Goal: Task Accomplishment & Management: Manage account settings

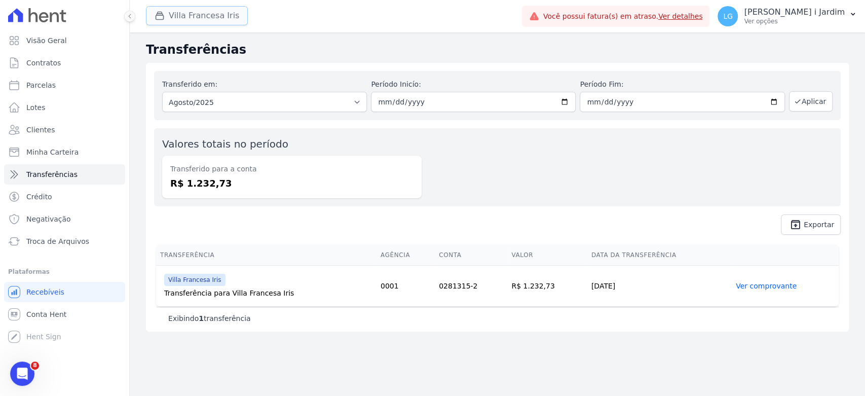
click at [182, 12] on button "Villa Francesa Iris" at bounding box center [197, 15] width 102 height 19
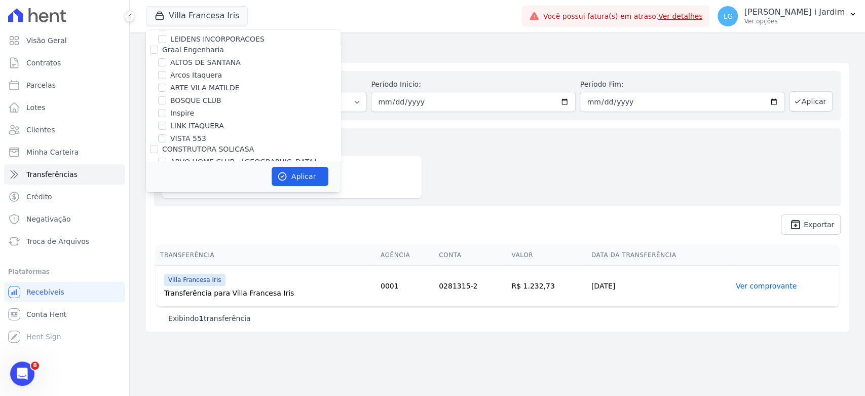
scroll to position [506, 0]
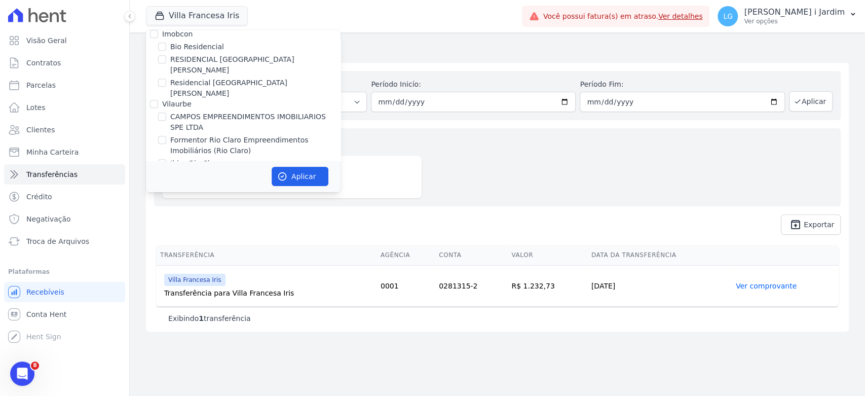
click at [261, 111] on label "CAMPOS EMPREENDIMENTOS IMOBILIARIOS SPE LTDA" at bounding box center [255, 121] width 170 height 21
click at [166, 112] on input "CAMPOS EMPREENDIMENTOS IMOBILIARIOS SPE LTDA" at bounding box center [162, 116] width 8 height 8
checkbox input "true"
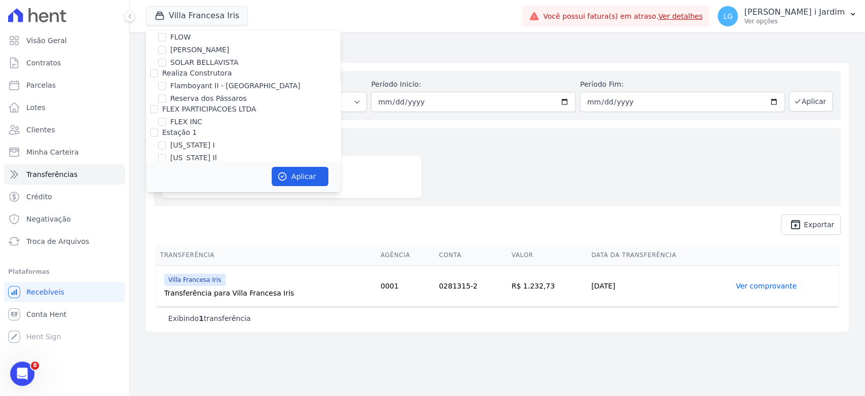
scroll to position [1126, 0]
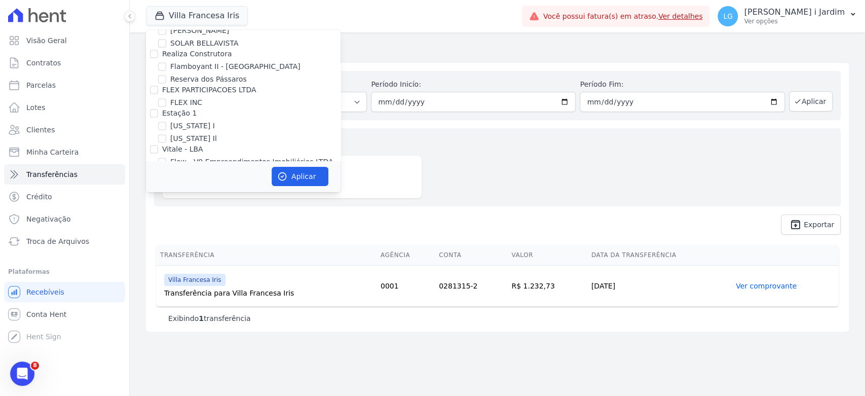
click at [181, 205] on label "Villa Francesa Iris" at bounding box center [201, 210] width 62 height 11
click at [166, 206] on input "Villa Francesa Iris" at bounding box center [162, 210] width 8 height 8
checkbox input "false"
click at [306, 177] on button "Aplicar" at bounding box center [300, 176] width 57 height 19
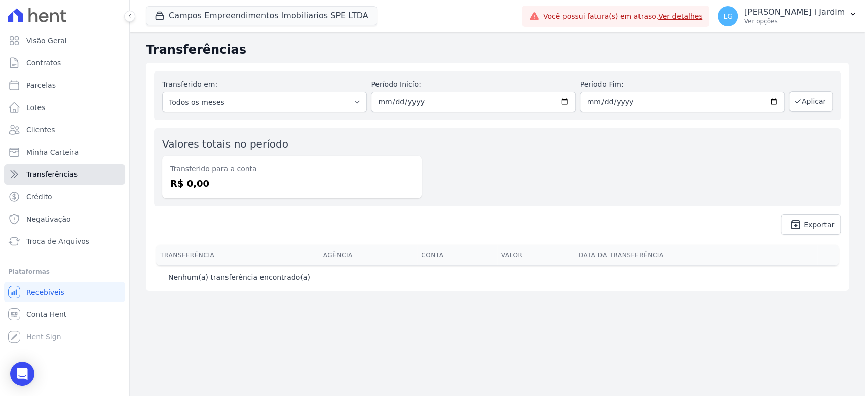
click at [95, 173] on link "Transferências" at bounding box center [64, 174] width 121 height 20
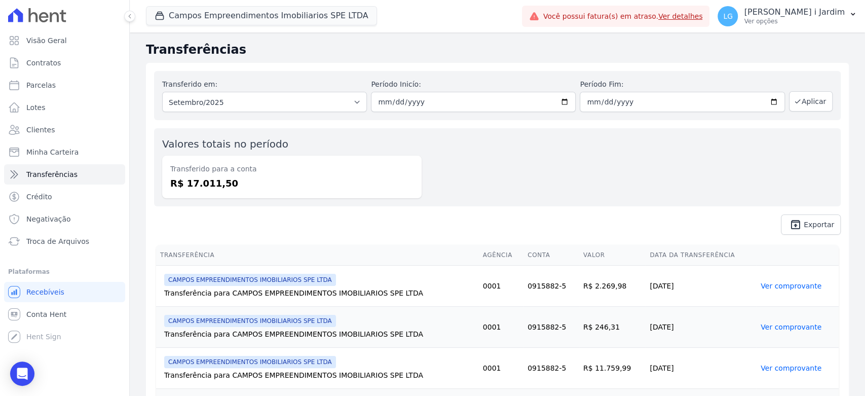
click at [213, 183] on dd "R$ 17.011,50" at bounding box center [291, 183] width 243 height 14
click at [337, 219] on span "unarchive Exportar" at bounding box center [497, 224] width 687 height 20
click at [70, 35] on link "Visão Geral" at bounding box center [64, 40] width 121 height 20
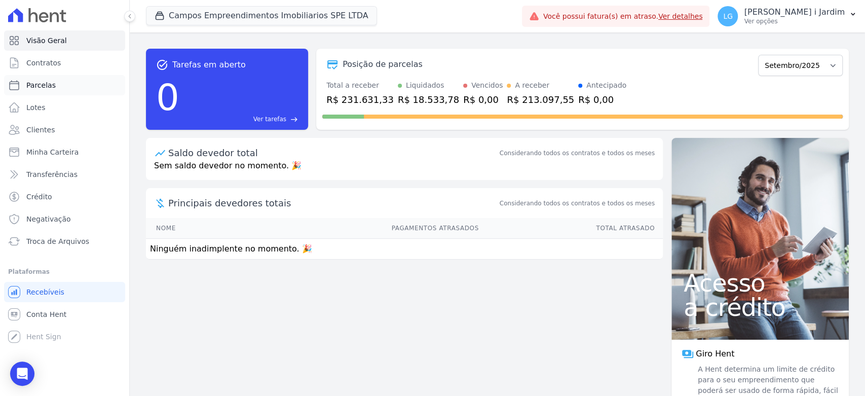
click at [64, 80] on link "Parcelas" at bounding box center [64, 85] width 121 height 20
select select
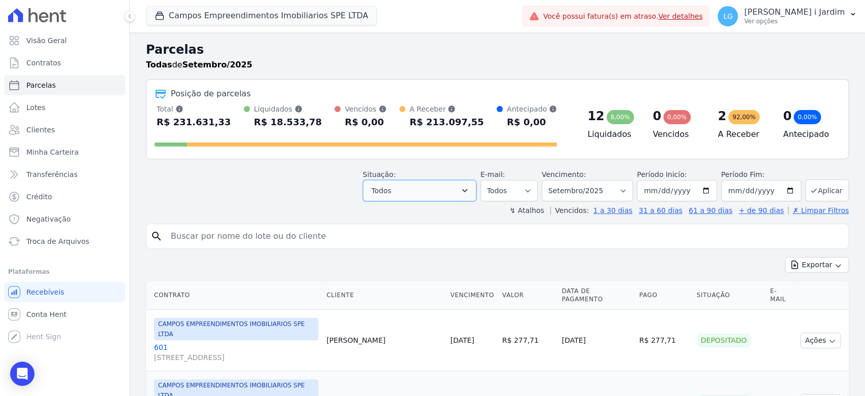
click at [408, 184] on button "Todos" at bounding box center [419, 190] width 113 height 21
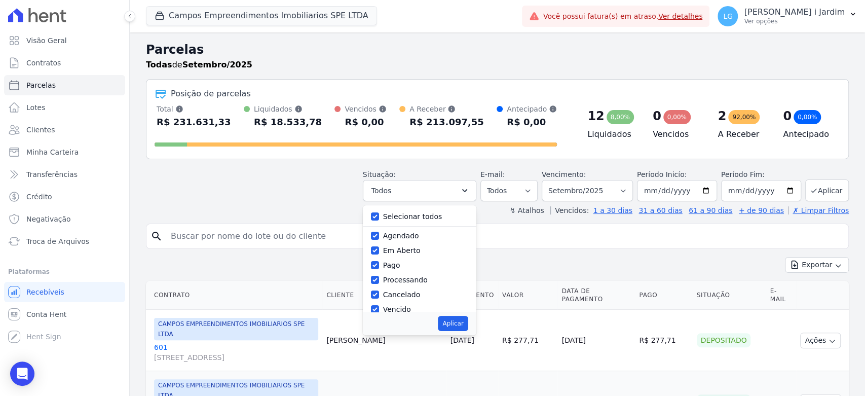
click at [411, 215] on label "Selecionar todos" at bounding box center [412, 216] width 59 height 8
click at [379, 215] on input "Selecionar todos" at bounding box center [375, 216] width 8 height 8
checkbox input "false"
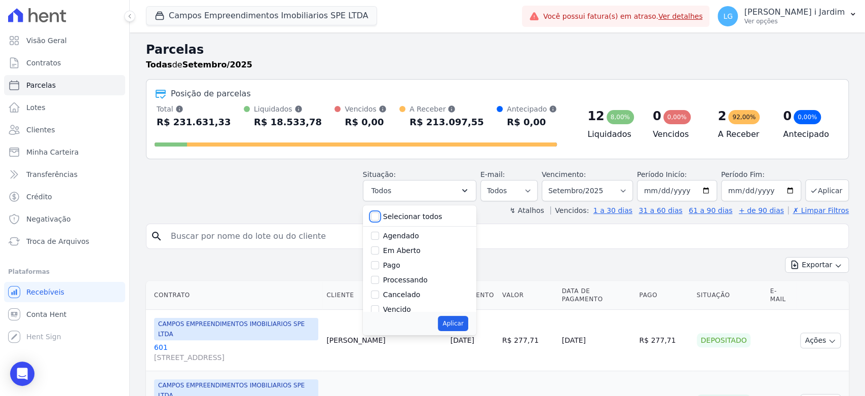
checkbox input "false"
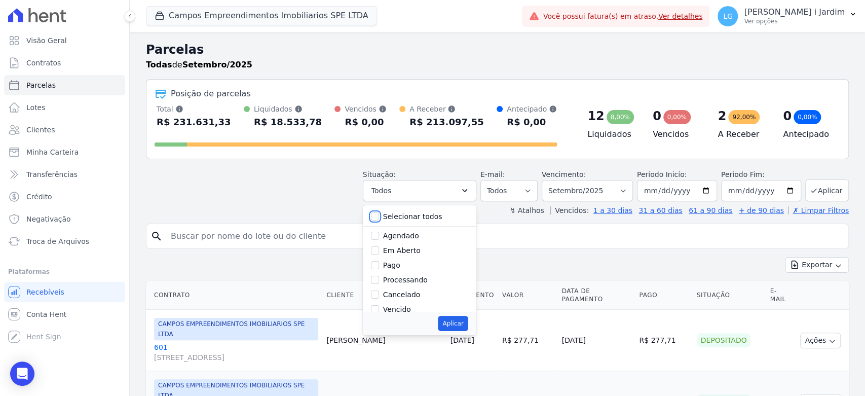
checkbox input "false"
click at [409, 249] on label "Em Aberto" at bounding box center [401, 250] width 37 height 8
click at [379, 249] on input "Em Aberto" at bounding box center [375, 250] width 8 height 8
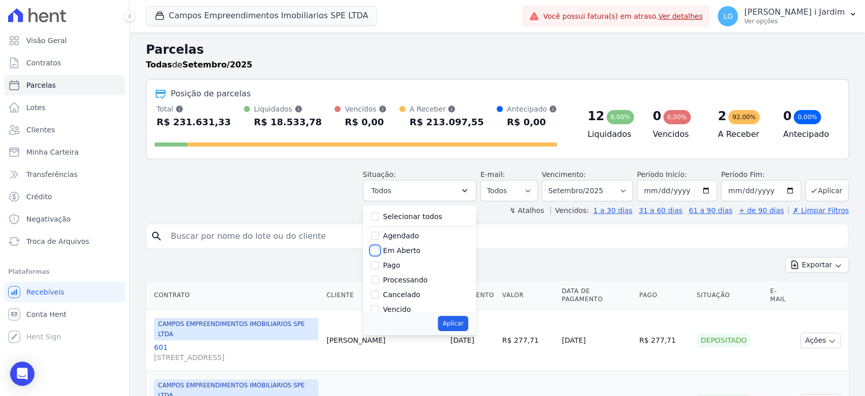
checkbox input "true"
click at [462, 323] on button "Aplicar" at bounding box center [453, 323] width 30 height 15
select select "pending"
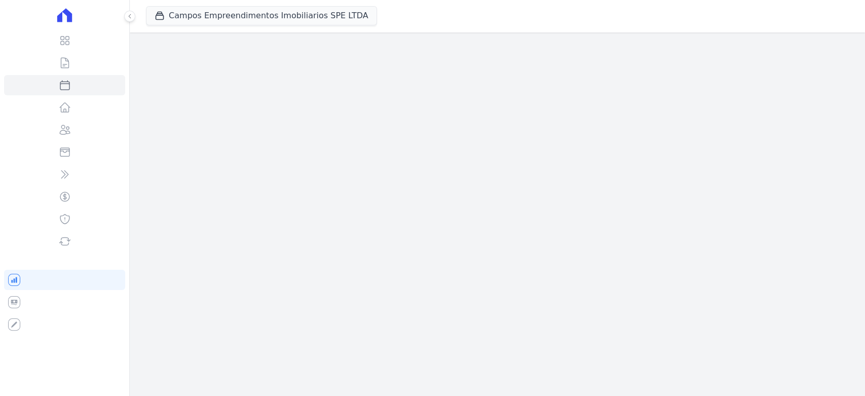
select select
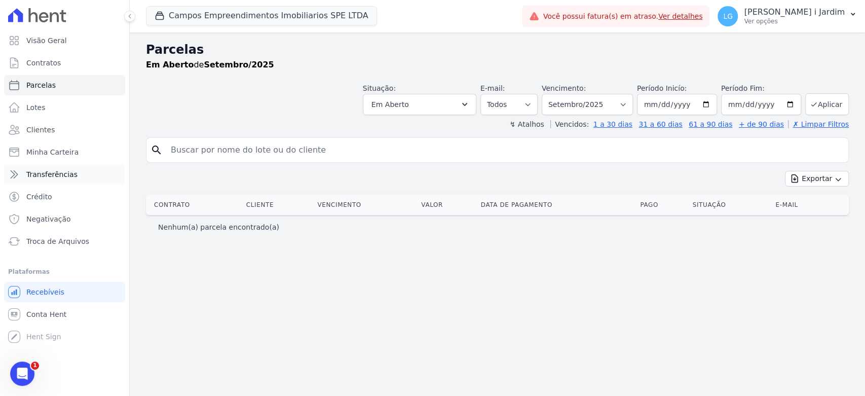
click at [99, 178] on link "Transferências" at bounding box center [64, 174] width 121 height 20
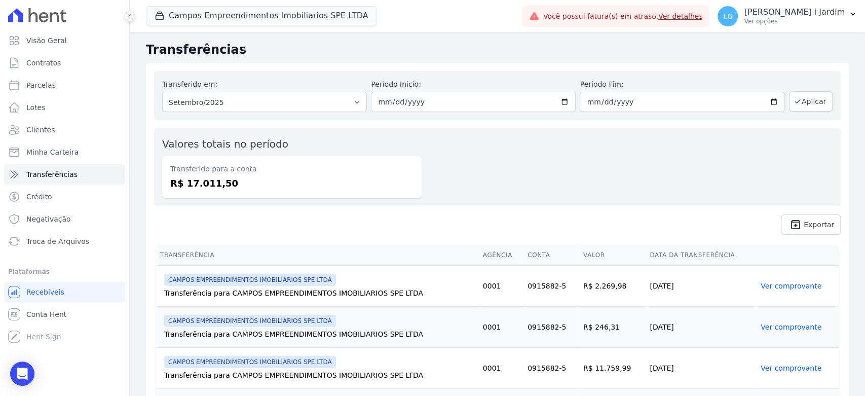
click at [204, 185] on dd "R$ 17.011,50" at bounding box center [291, 183] width 243 height 14
copy dd "17.011,50"
drag, startPoint x: 286, startPoint y: 222, endPoint x: 205, endPoint y: 193, distance: 85.6
click at [274, 221] on span "unarchive Exportar" at bounding box center [497, 224] width 687 height 20
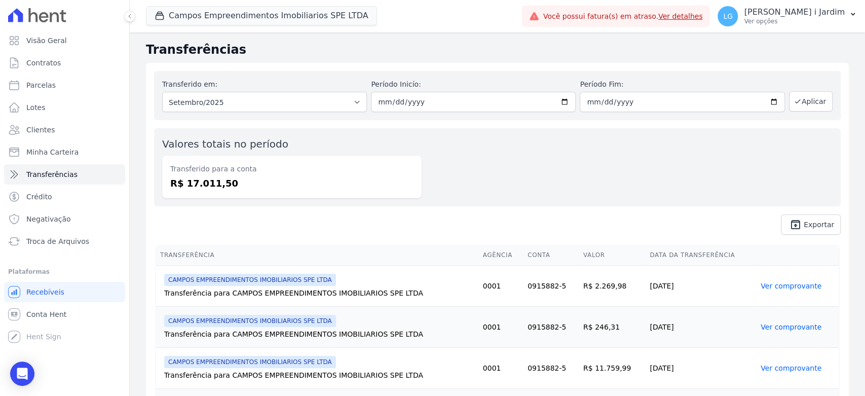
click at [195, 183] on dd "R$ 17.011,50" at bounding box center [291, 183] width 243 height 14
copy dd "17.011,50"
